Goal: Obtain resource: Obtain resource

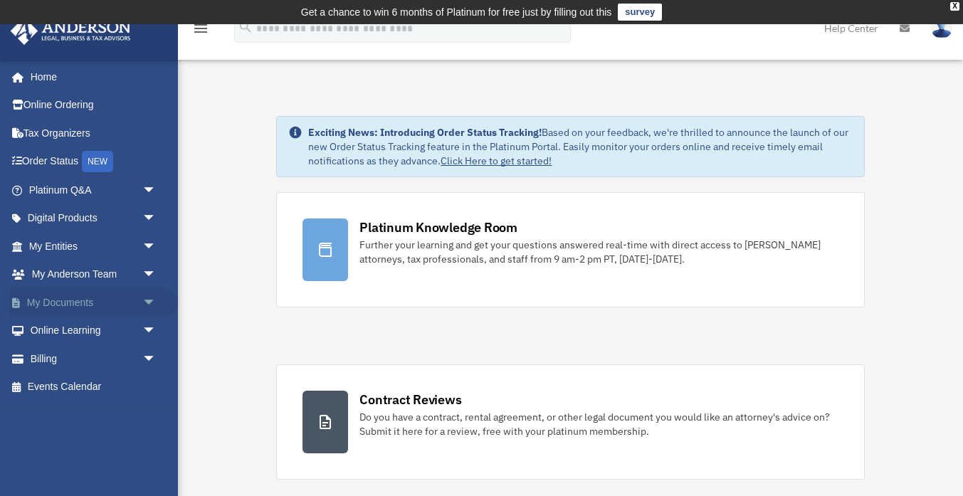
click at [57, 305] on link "My Documents arrow_drop_down" at bounding box center [94, 302] width 168 height 28
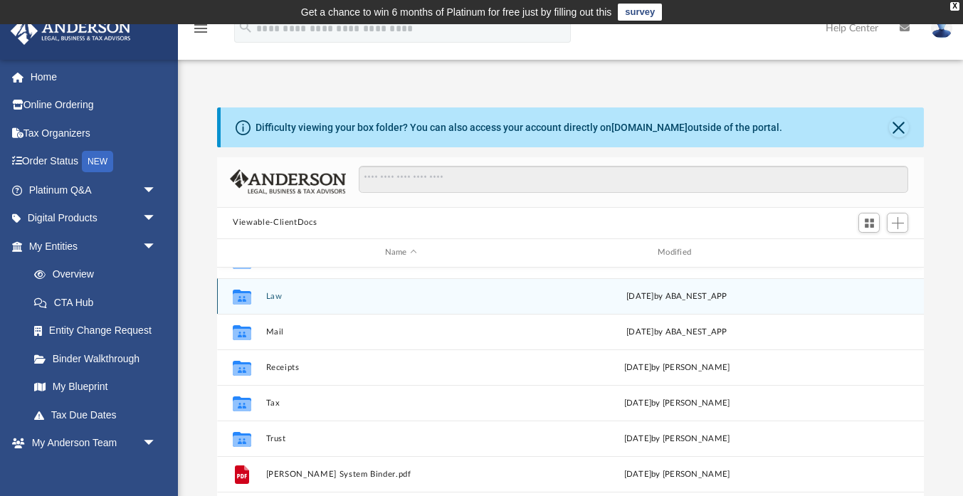
scroll to position [25, 0]
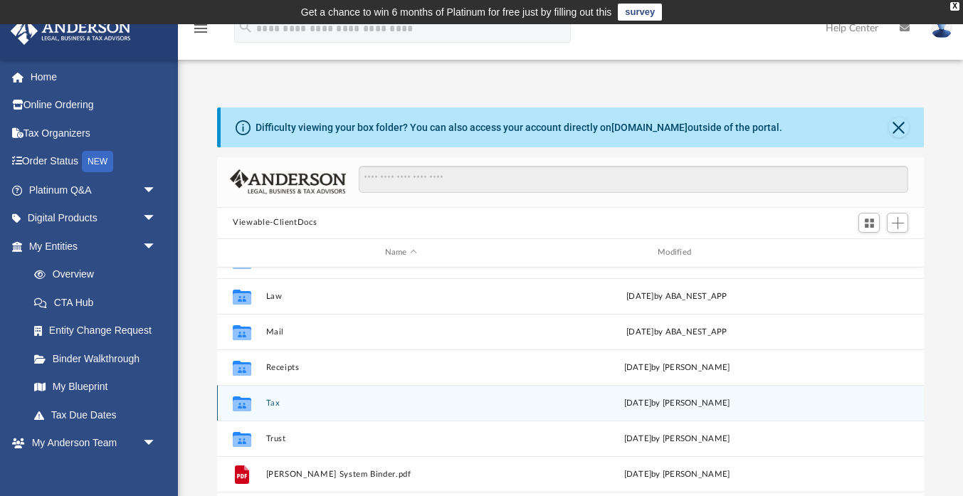
click at [270, 404] on button "Tax" at bounding box center [401, 403] width 270 height 9
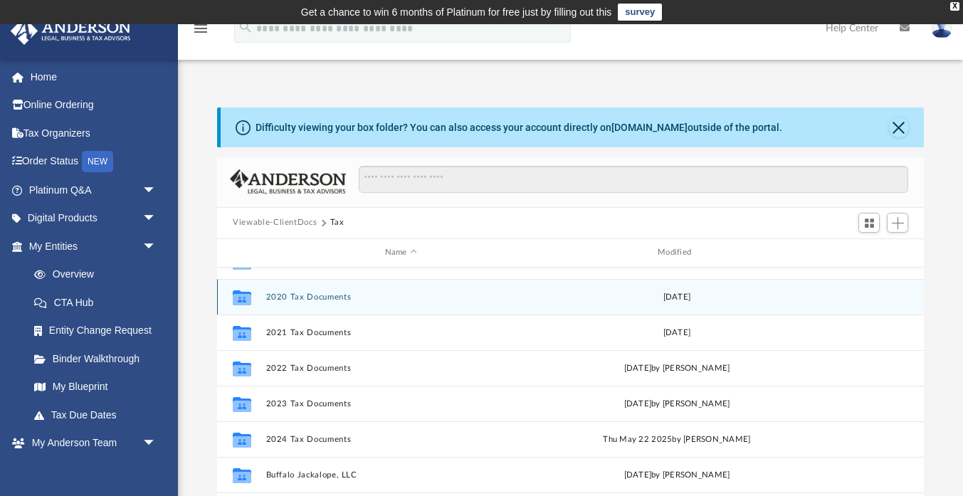
scroll to position [69, 0]
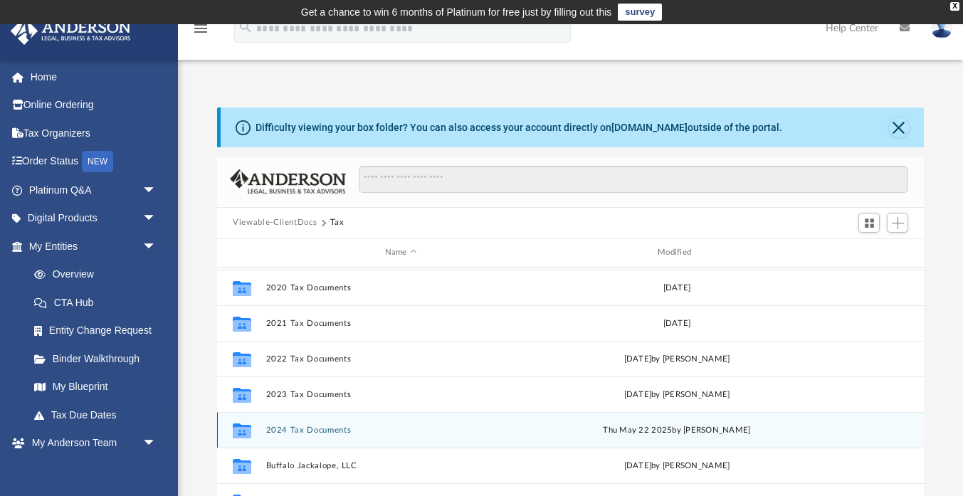
click at [312, 428] on button "2024 Tax Documents" at bounding box center [401, 430] width 270 height 9
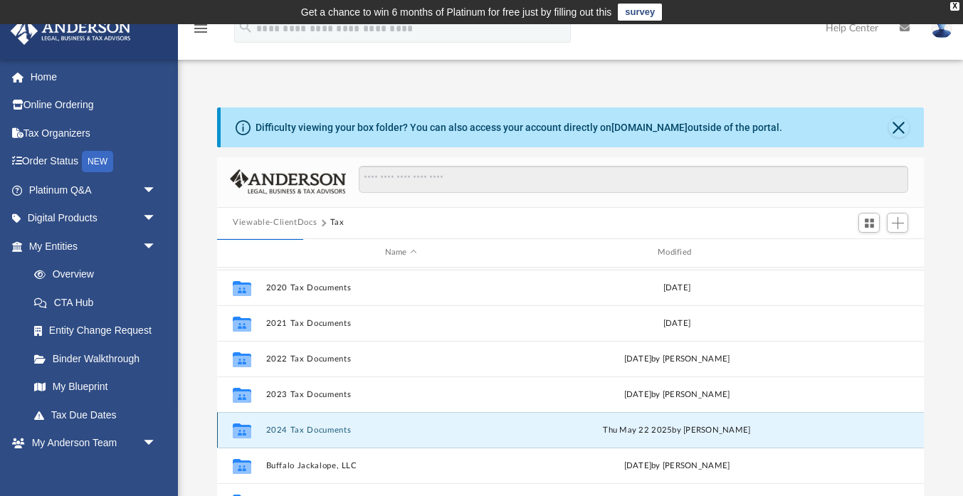
click at [312, 428] on button "2024 Tax Documents" at bounding box center [401, 430] width 270 height 9
click at [325, 431] on button "2024 Tax Documents" at bounding box center [401, 430] width 270 height 9
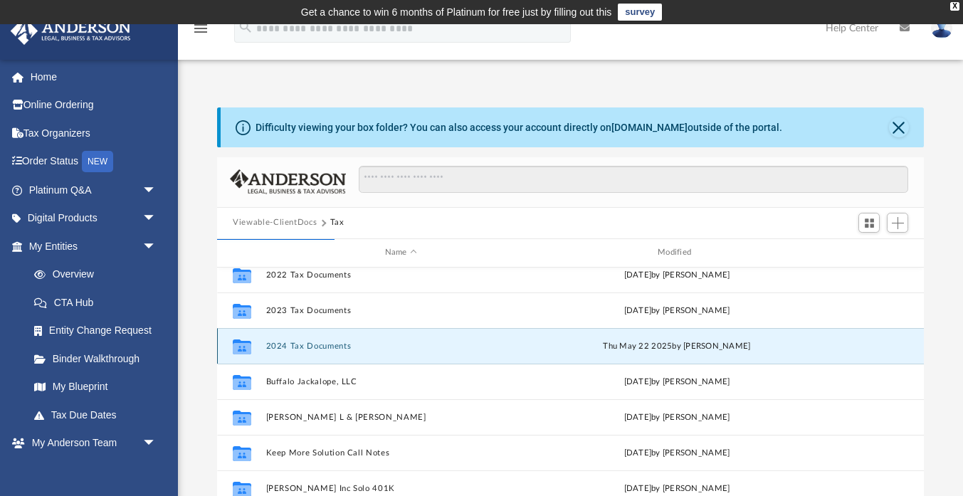
scroll to position [154, 0]
click at [315, 343] on button "2024 Tax Documents" at bounding box center [401, 345] width 270 height 9
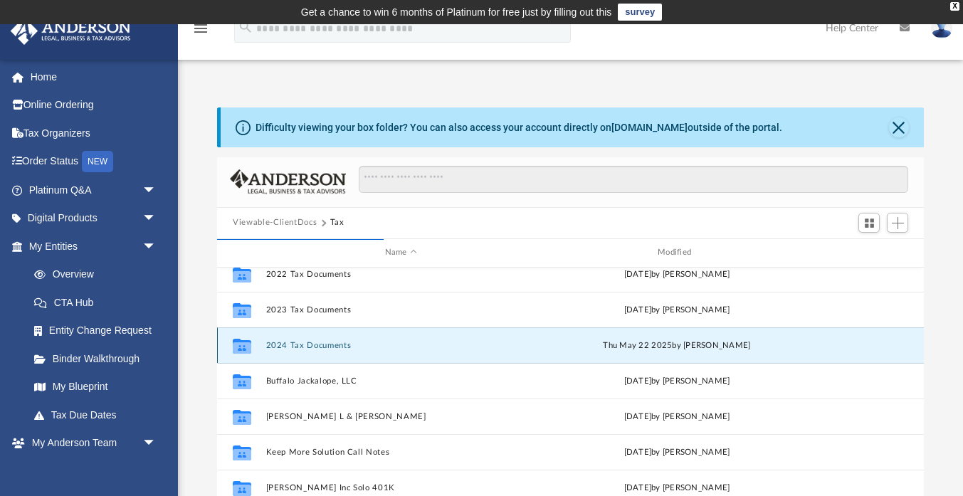
click at [246, 344] on icon "grid" at bounding box center [242, 347] width 19 height 11
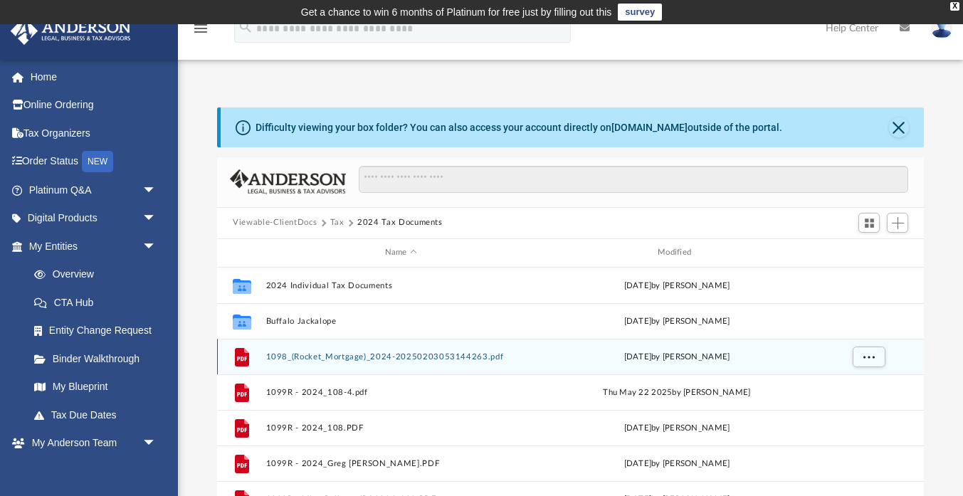
click at [295, 345] on div "File 1098_(Rocket_Mortgage)_2024-20250203053144263.pdf [DATE] by [PERSON_NAME]" at bounding box center [570, 357] width 707 height 36
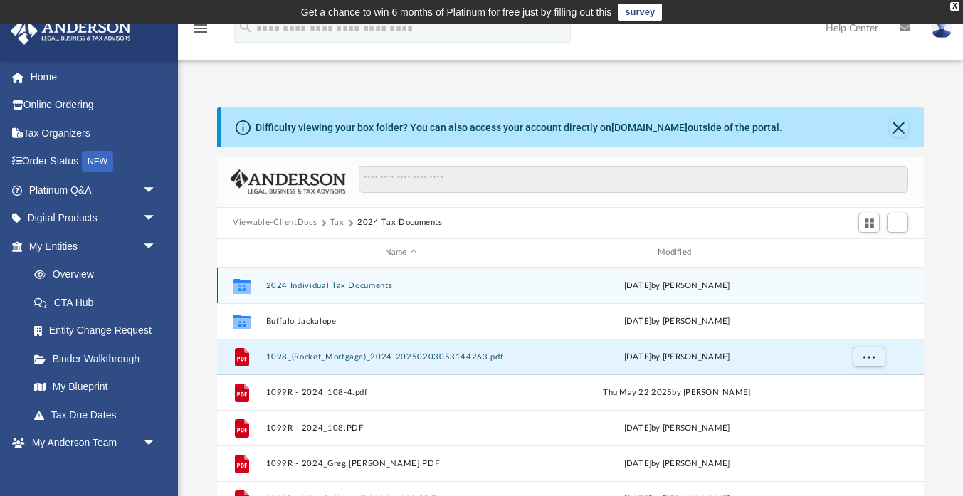
click at [334, 286] on button "2024 Individual Tax Documents" at bounding box center [401, 285] width 270 height 9
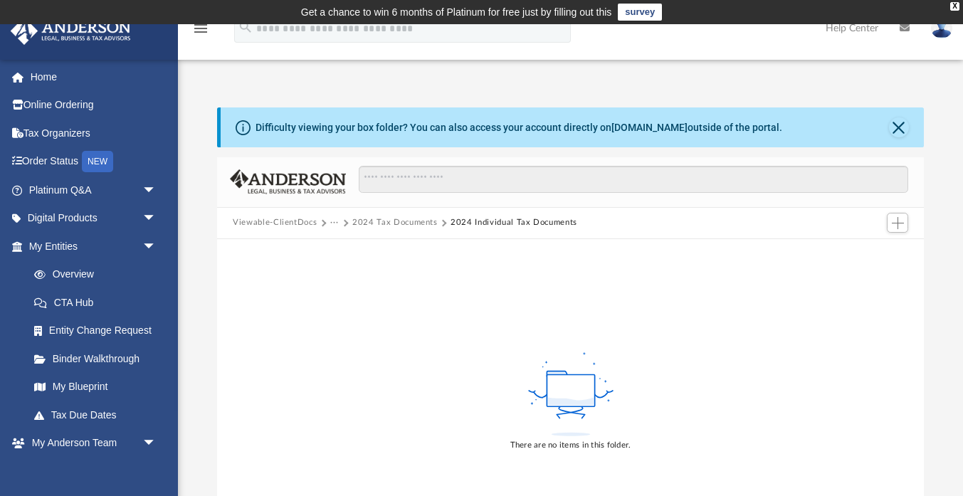
click at [397, 221] on button "2024 Tax Documents" at bounding box center [394, 222] width 85 height 13
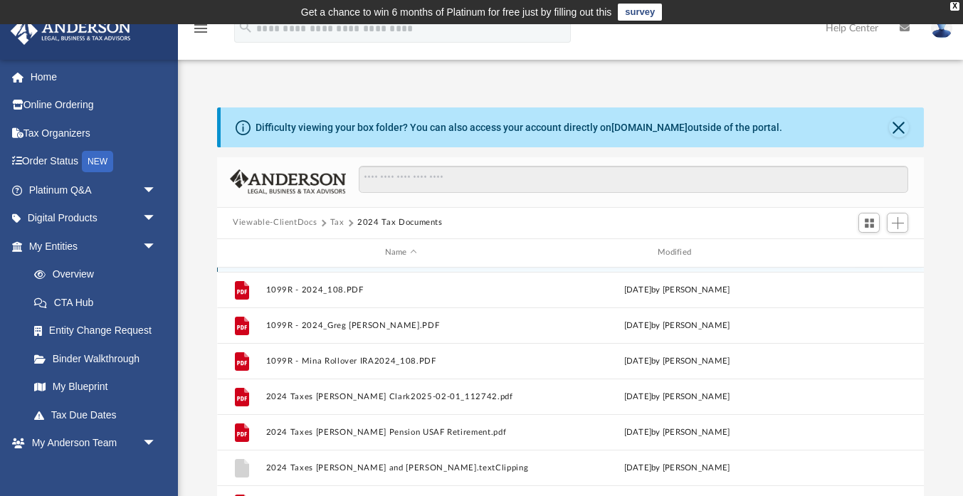
scroll to position [147, 0]
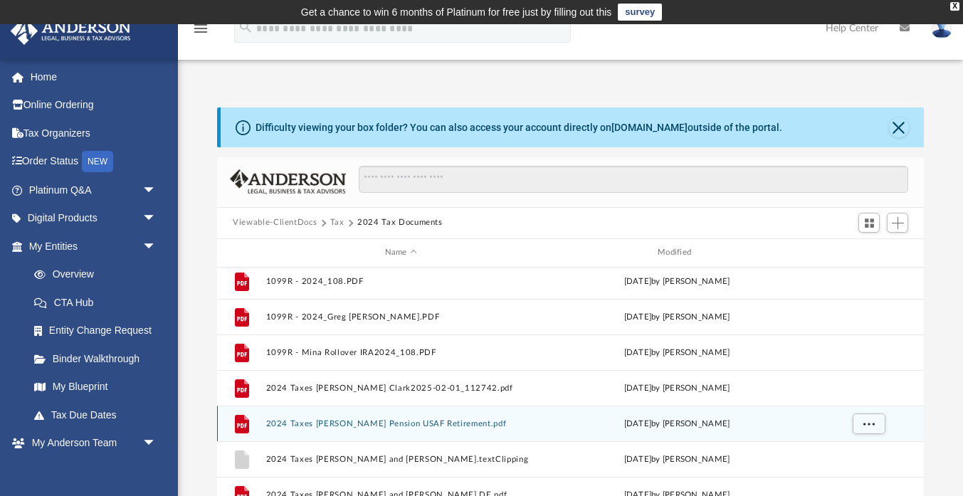
click at [327, 426] on button "2024 Taxes [PERSON_NAME] Pension USAF Retirement.pdf" at bounding box center [401, 423] width 270 height 9
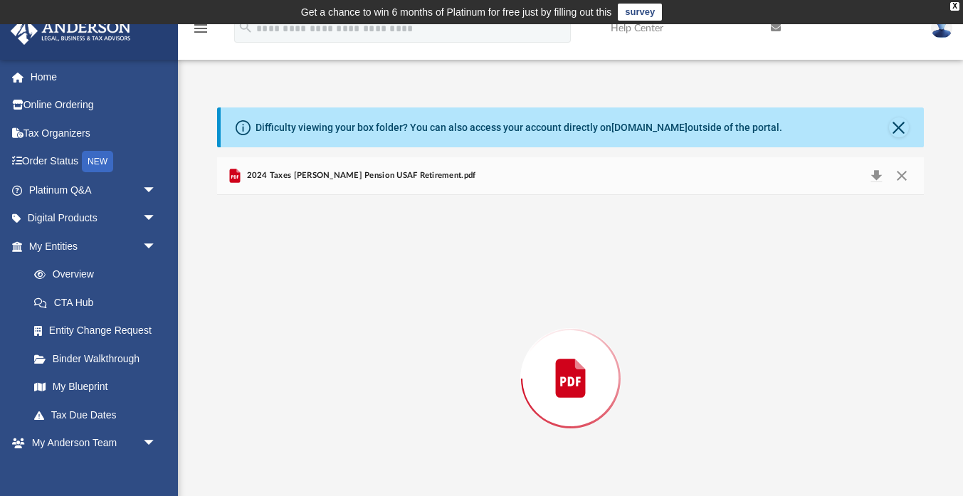
scroll to position [66, 0]
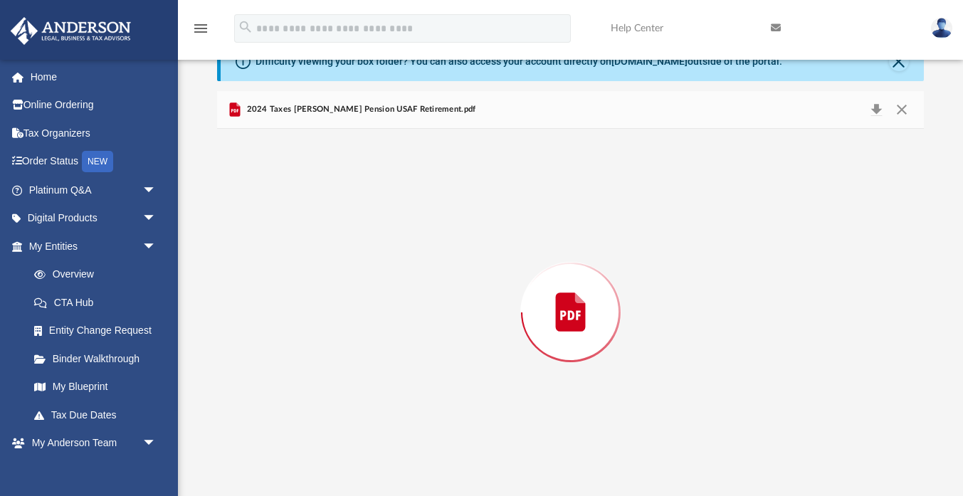
click at [327, 426] on div "Preview" at bounding box center [570, 312] width 707 height 367
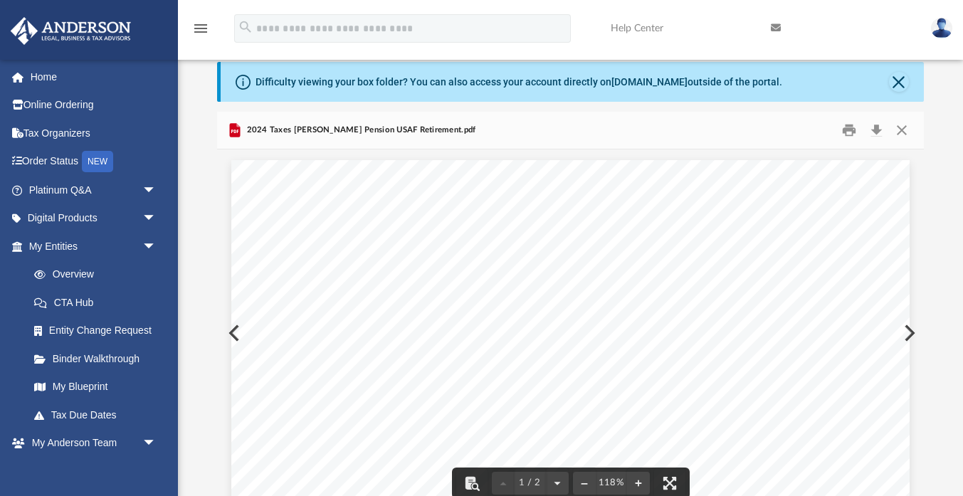
scroll to position [0, 0]
click at [905, 122] on button "Close" at bounding box center [901, 130] width 26 height 22
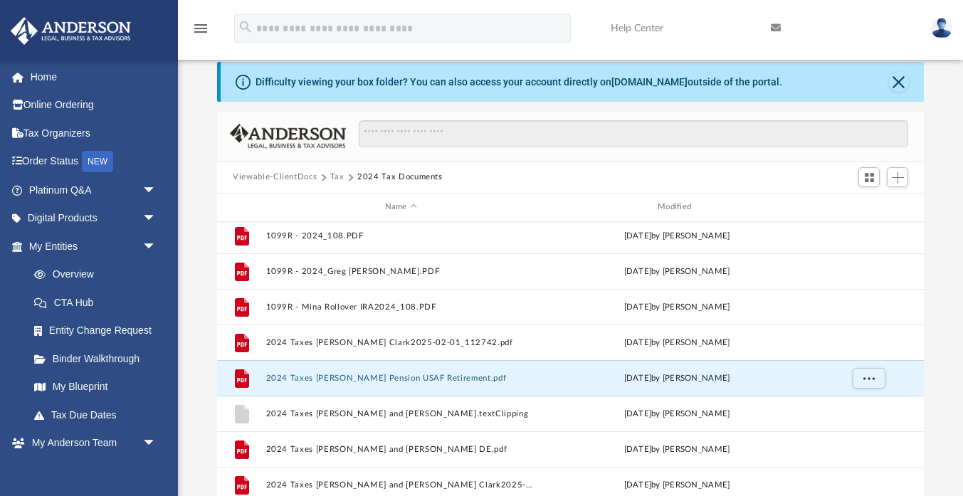
click at [939, 18] on img at bounding box center [941, 28] width 21 height 21
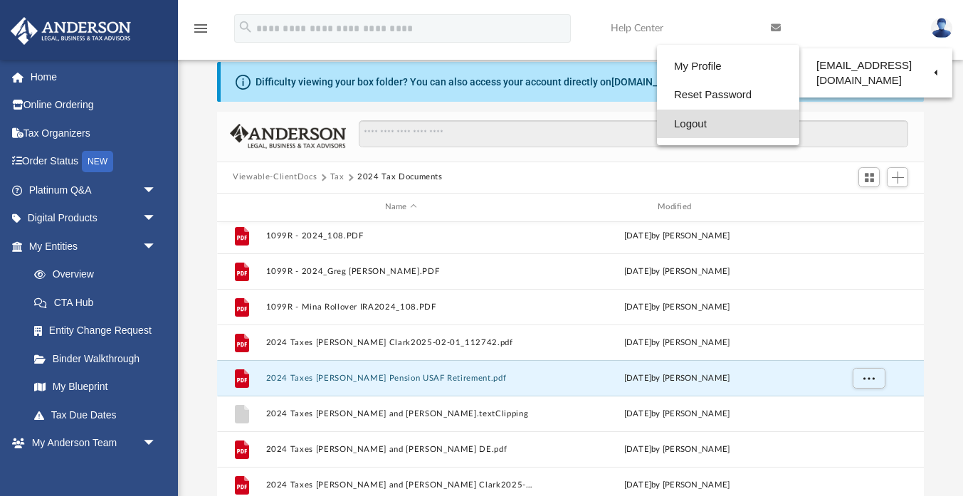
click at [688, 125] on link "Logout" at bounding box center [728, 124] width 142 height 29
